Goal: Register for event/course

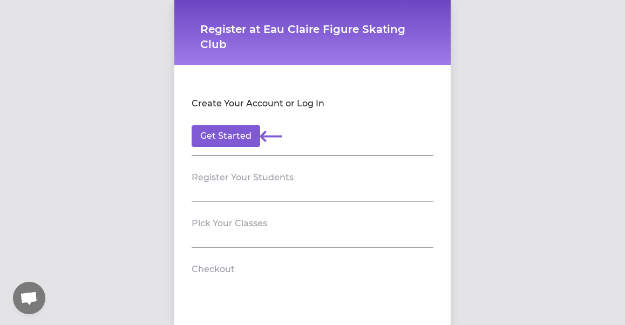
click at [265, 181] on h2 "Register Your Students" at bounding box center [243, 177] width 102 height 13
click at [235, 136] on button "Get Started" at bounding box center [226, 136] width 69 height 22
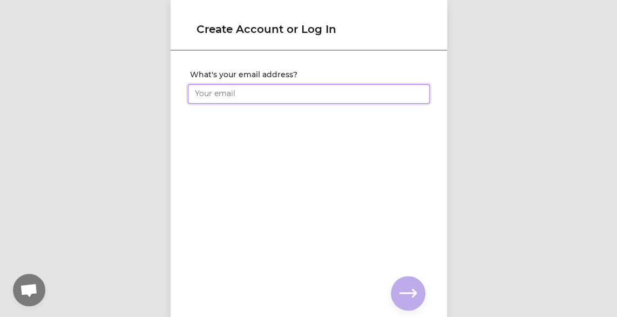
click at [235, 93] on input "What's your email address?" at bounding box center [309, 93] width 242 height 19
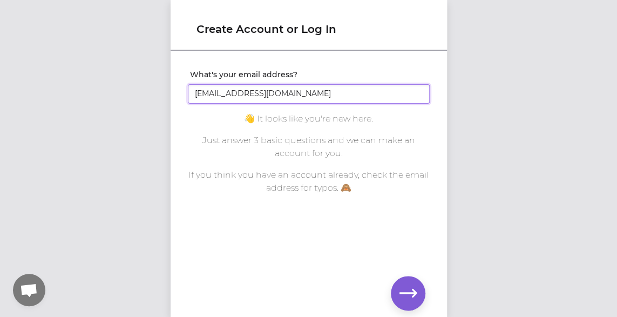
type input "[EMAIL_ADDRESS][DOMAIN_NAME]"
click at [402, 275] on div "What's your email address? [EMAIL_ADDRESS][DOMAIN_NAME] You already have an acc…" at bounding box center [308, 166] width 276 height 229
click at [403, 278] on button "button" at bounding box center [408, 293] width 35 height 35
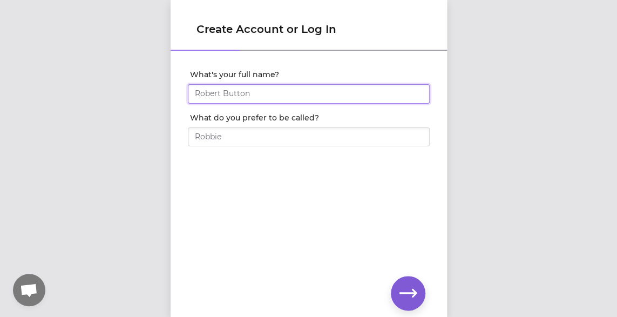
click at [276, 88] on input "What's your full name?" at bounding box center [309, 93] width 242 height 19
type input "[PERSON_NAME]"
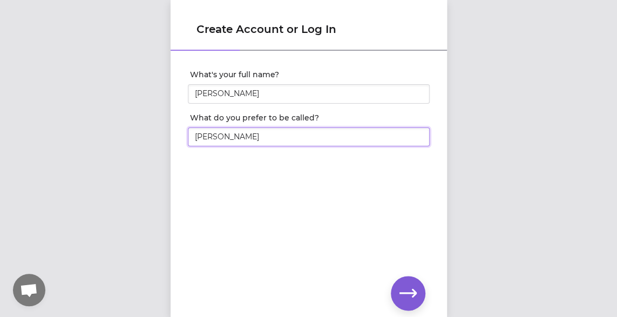
type input "[PERSON_NAME]"
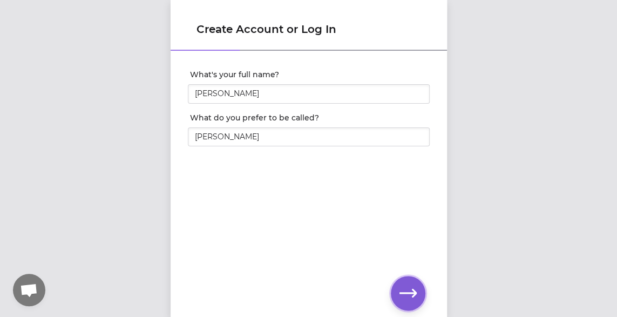
click at [407, 281] on button "button" at bounding box center [408, 293] width 35 height 35
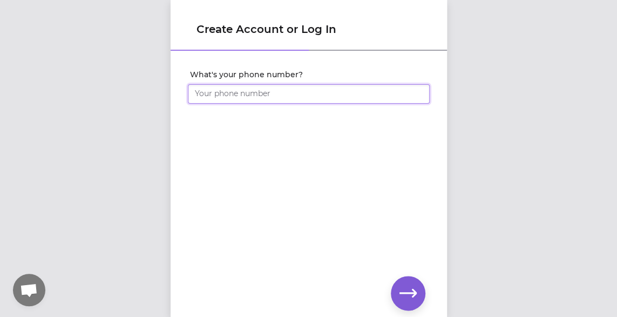
click at [269, 90] on input "What's your phone number?" at bounding box center [309, 93] width 242 height 19
type input "[PHONE_NUMBER]"
click at [402, 293] on icon "button" at bounding box center [407, 293] width 17 height 8
click at [395, 290] on button "button" at bounding box center [408, 293] width 35 height 35
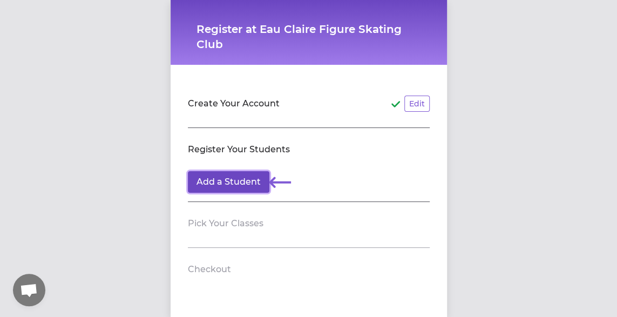
click at [211, 186] on button "Add a Student" at bounding box center [228, 182] width 81 height 22
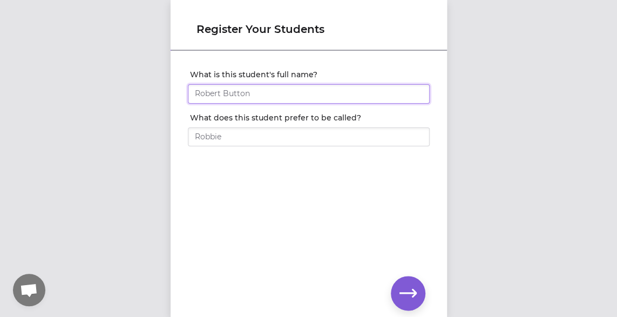
click at [241, 96] on input "What is this student's full name?" at bounding box center [309, 93] width 242 height 19
type input "[PERSON_NAME]"
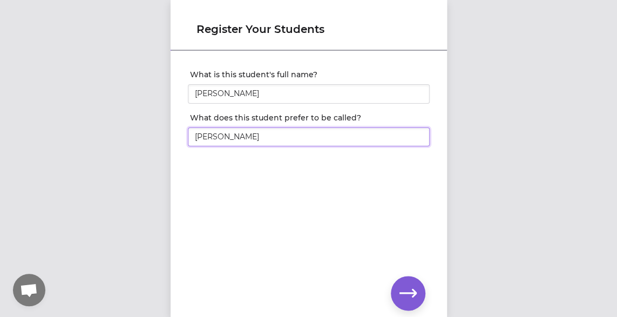
type input "[PERSON_NAME]"
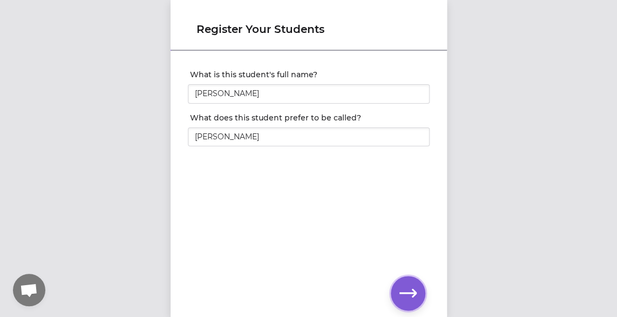
click at [405, 285] on icon "button" at bounding box center [407, 292] width 17 height 17
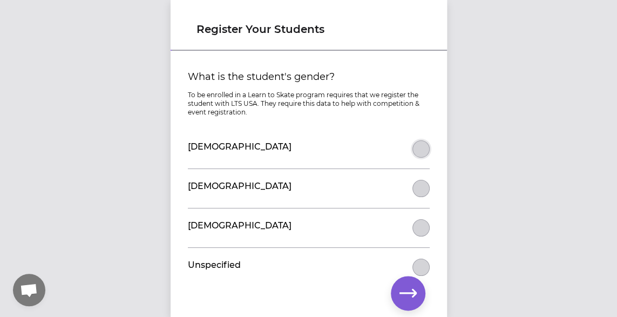
click at [412, 155] on button "What is the student's gender?" at bounding box center [420, 148] width 17 height 17
click at [415, 289] on button "button" at bounding box center [408, 293] width 35 height 35
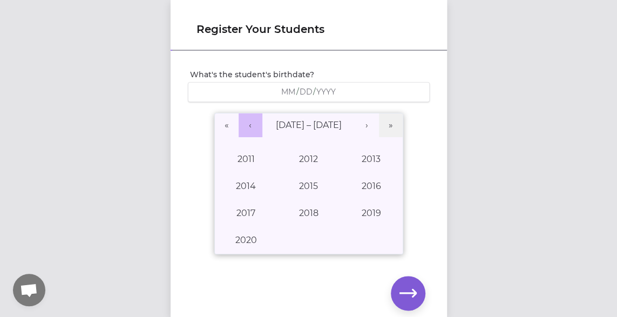
click at [252, 128] on button "‹" at bounding box center [250, 125] width 24 height 24
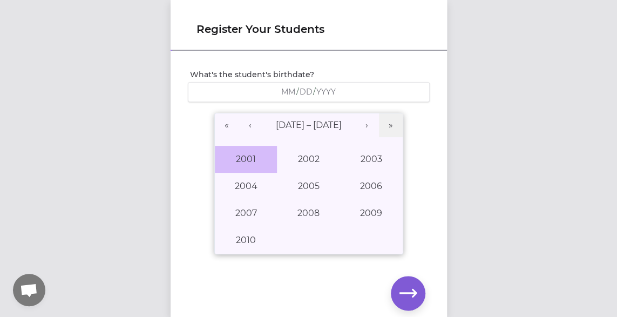
click at [251, 154] on button "2001" at bounding box center [246, 159] width 63 height 27
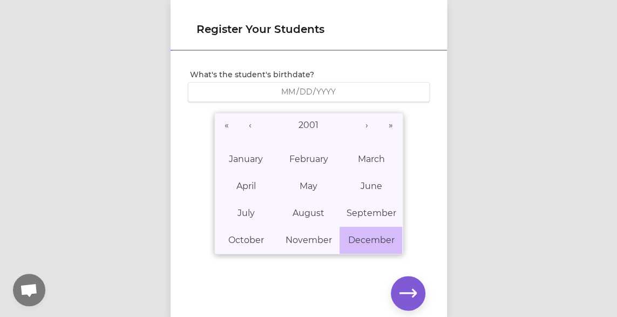
click at [366, 236] on abbr "December" at bounding box center [370, 240] width 46 height 10
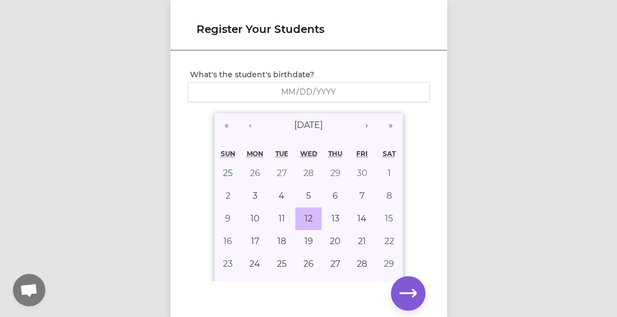
click at [308, 216] on button "12" at bounding box center [308, 218] width 27 height 23
type input "[DATE]"
type input "12"
type input "2001"
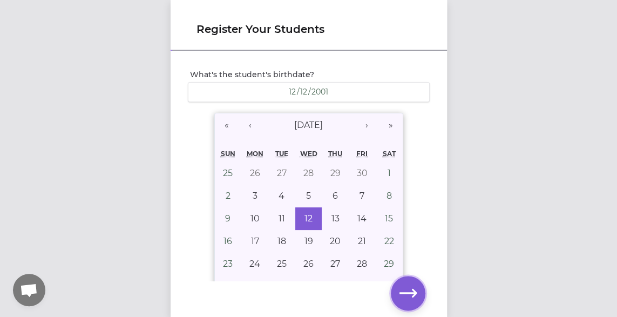
click at [402, 280] on button "button" at bounding box center [408, 293] width 35 height 35
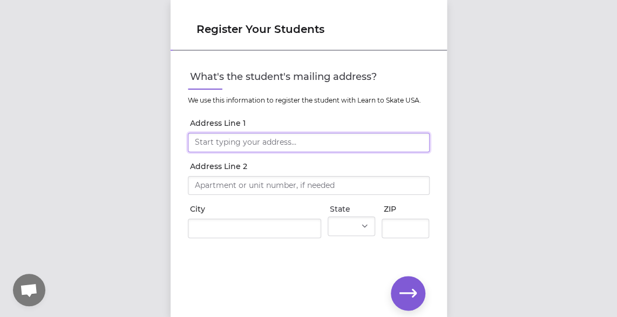
click at [296, 142] on input "Address Line 1" at bounding box center [309, 142] width 242 height 19
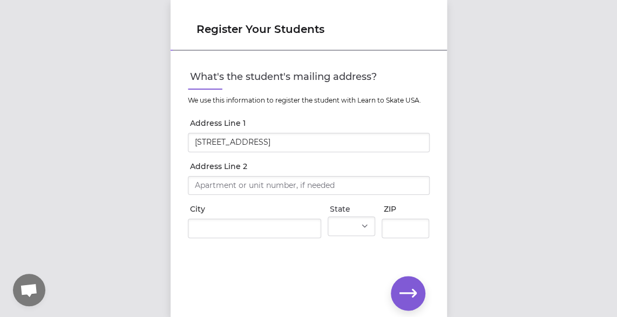
type input "[STREET_ADDRESS]"
type input "[GEOGRAPHIC_DATA]"
select select "WI"
type input "54022"
click at [404, 291] on icon "button" at bounding box center [407, 292] width 17 height 17
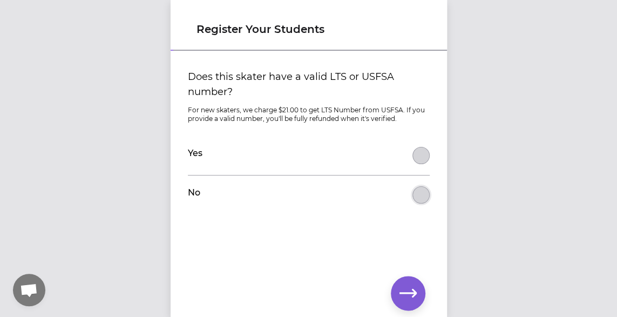
click at [413, 164] on button "Does this skater have a valid LTS or USFSA number?" at bounding box center [420, 155] width 17 height 17
click at [404, 284] on icon "button" at bounding box center [407, 292] width 17 height 17
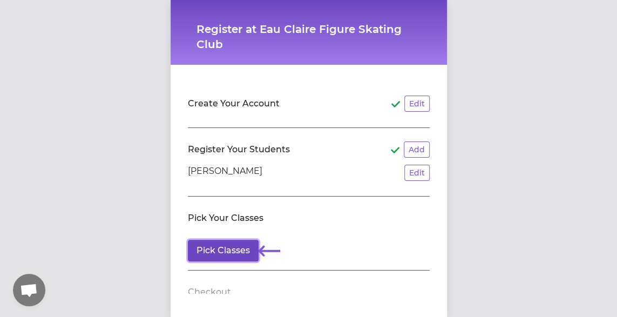
click at [245, 252] on button "Pick Classes" at bounding box center [223, 251] width 71 height 22
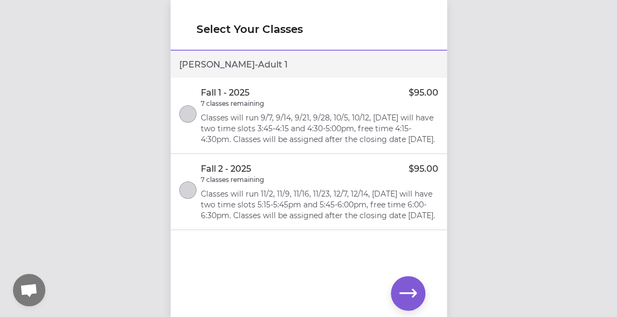
click at [422, 62] on div "[PERSON_NAME] - Adult 1" at bounding box center [308, 65] width 276 height 26
click at [188, 199] on button "select class" at bounding box center [187, 189] width 17 height 17
click at [191, 122] on button "select class" at bounding box center [187, 113] width 17 height 17
click at [605, 143] on div "Select Your Classes [PERSON_NAME] - Adult 1 Fall 1 - 2025 $95.00 7 classes rema…" at bounding box center [308, 158] width 617 height 317
